Goal: Information Seeking & Learning: Learn about a topic

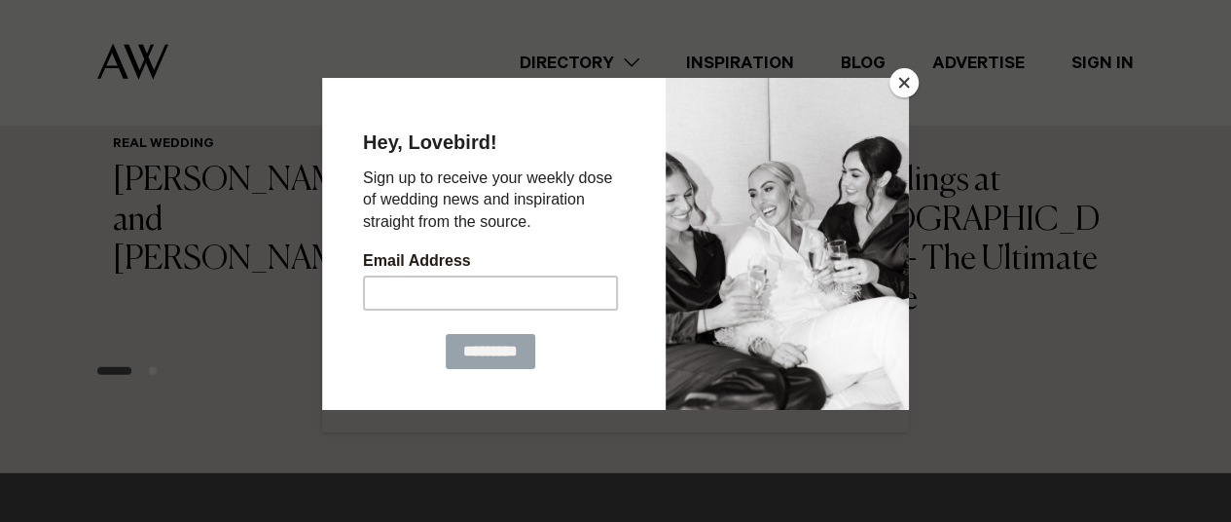
scroll to position [5995, 0]
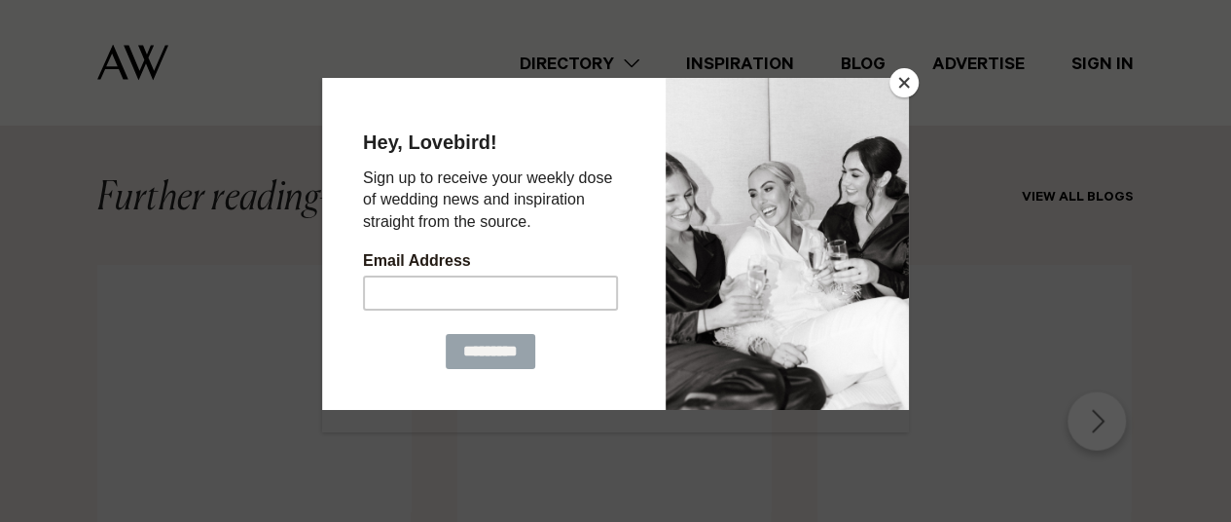
scroll to position [5839, 0]
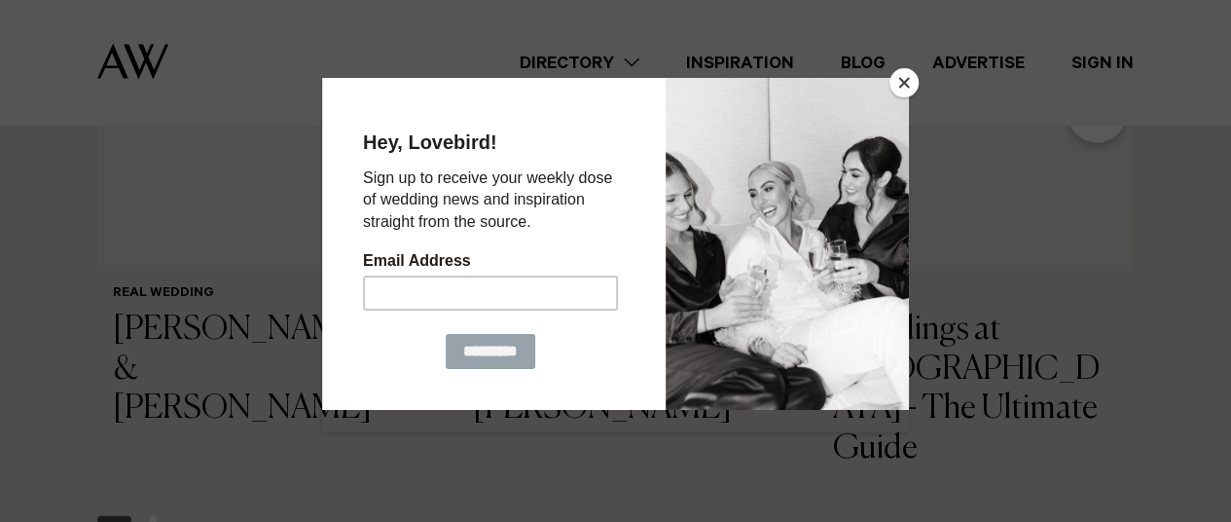
click at [908, 80] on button "Close" at bounding box center [904, 82] width 29 height 29
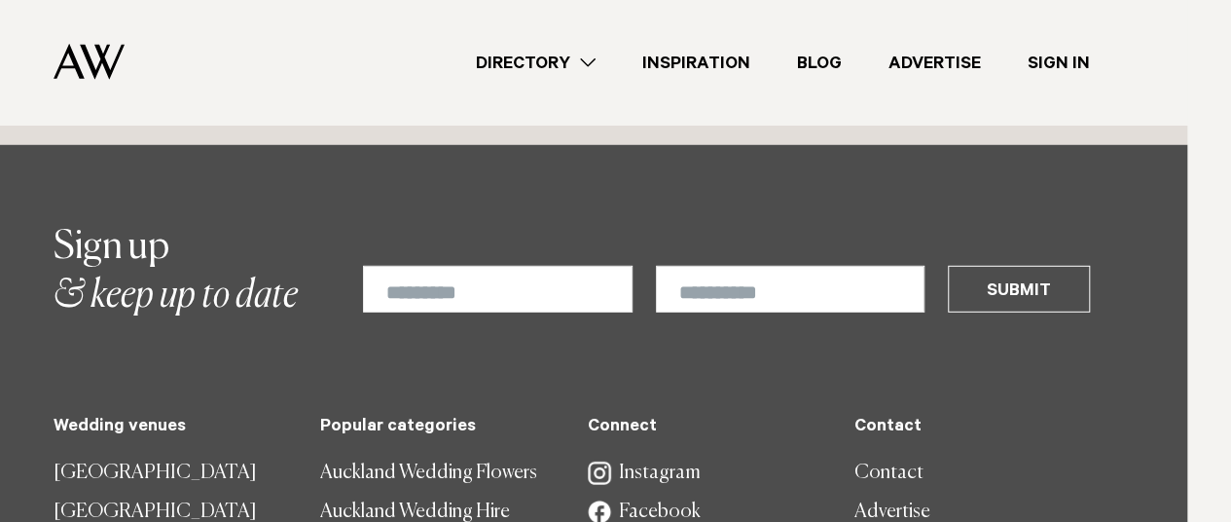
scroll to position [6481, 44]
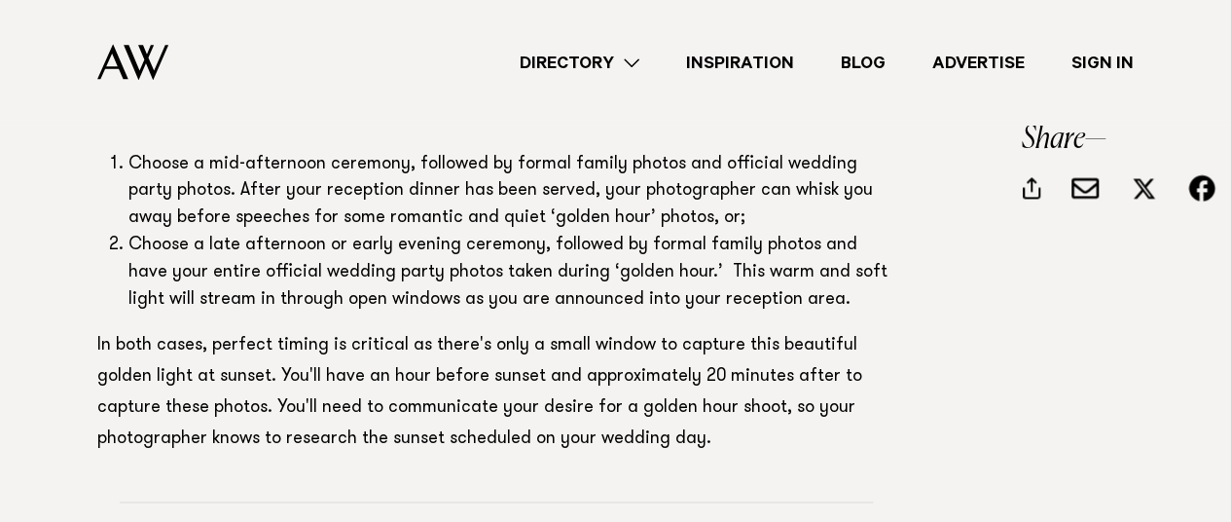
scroll to position [4941, 0]
